Goal: Information Seeking & Learning: Check status

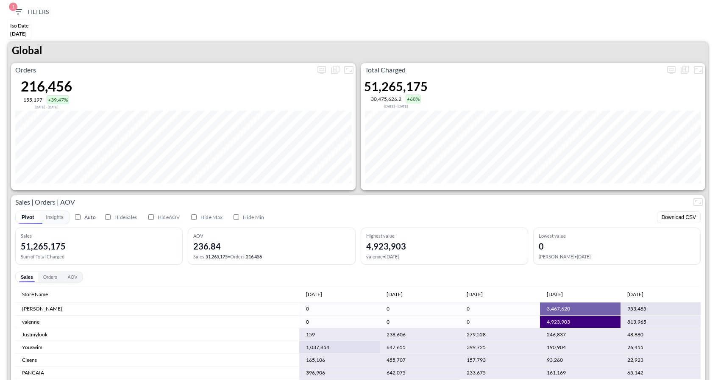
click at [521, 44] on div "Global" at bounding box center [358, 52] width 700 height 22
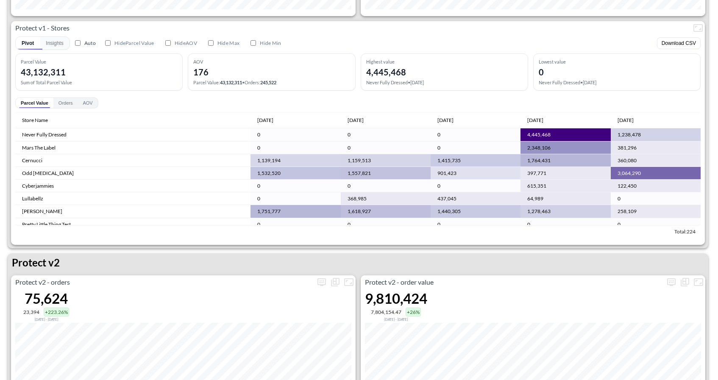
scroll to position [1618, 0]
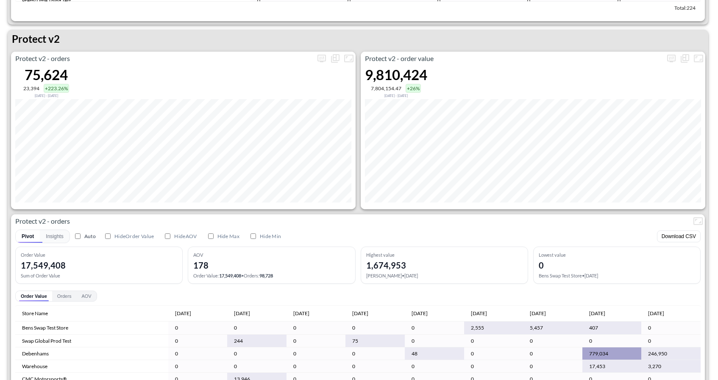
click at [669, 67] on div "Protect v2 - order value 9,810,424 7,804,154.47 +26% Jan 24, 2025 - Jun 01, 2025" at bounding box center [533, 131] width 344 height 158
click at [669, 60] on icon "more" at bounding box center [671, 59] width 8 height 8
click at [602, 128] on body "BI.P.EYE, Interactive Analytics Dashboards 1 Filters Iso Date Jun 01, 2025 Glob…" at bounding box center [359, 190] width 718 height 380
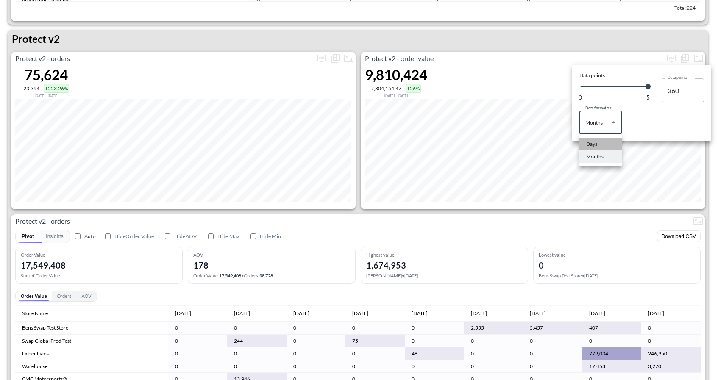
click at [601, 148] on li "Days" at bounding box center [600, 144] width 42 height 13
type input "Days"
type input "128"
click at [546, 204] on div at bounding box center [359, 190] width 718 height 380
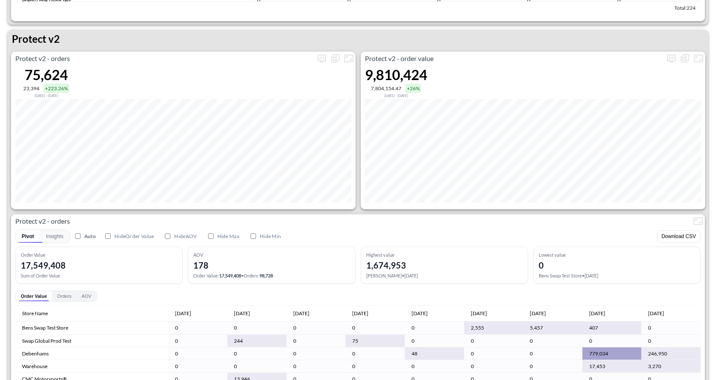
scroll to position [1722, 0]
